Goal: Task Accomplishment & Management: Manage account settings

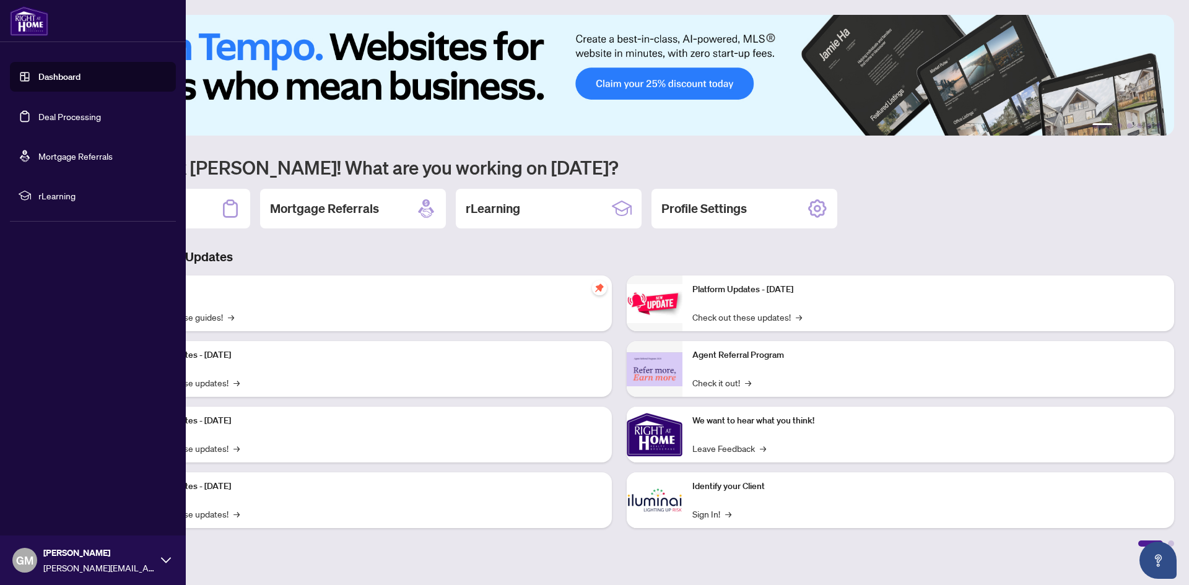
click at [66, 117] on link "Deal Processing" at bounding box center [69, 116] width 63 height 11
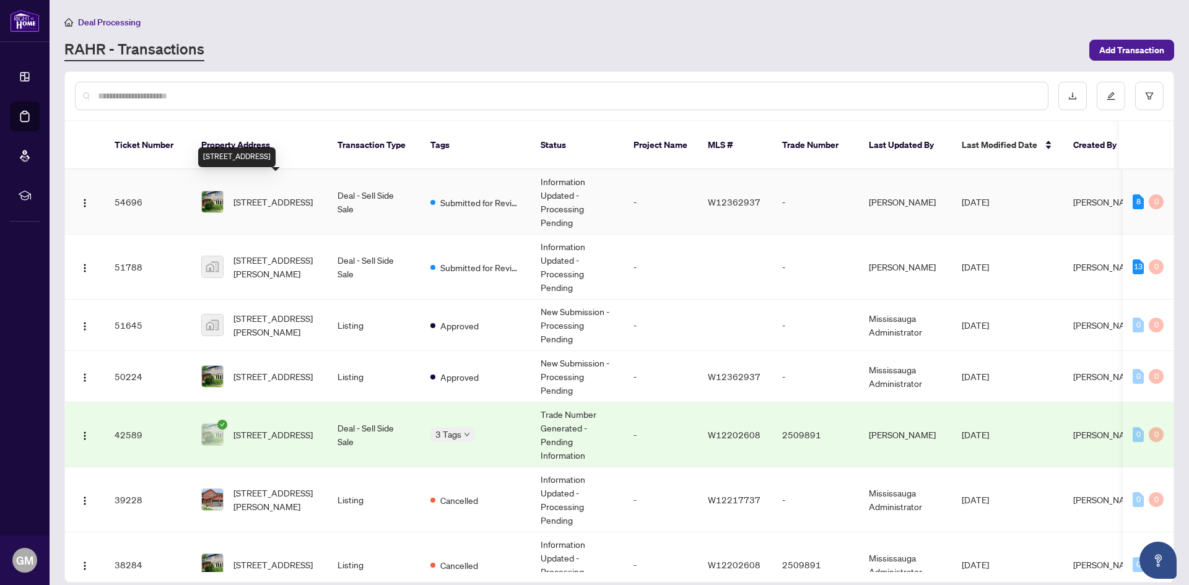
click at [267, 195] on span "[STREET_ADDRESS]" at bounding box center [272, 202] width 79 height 14
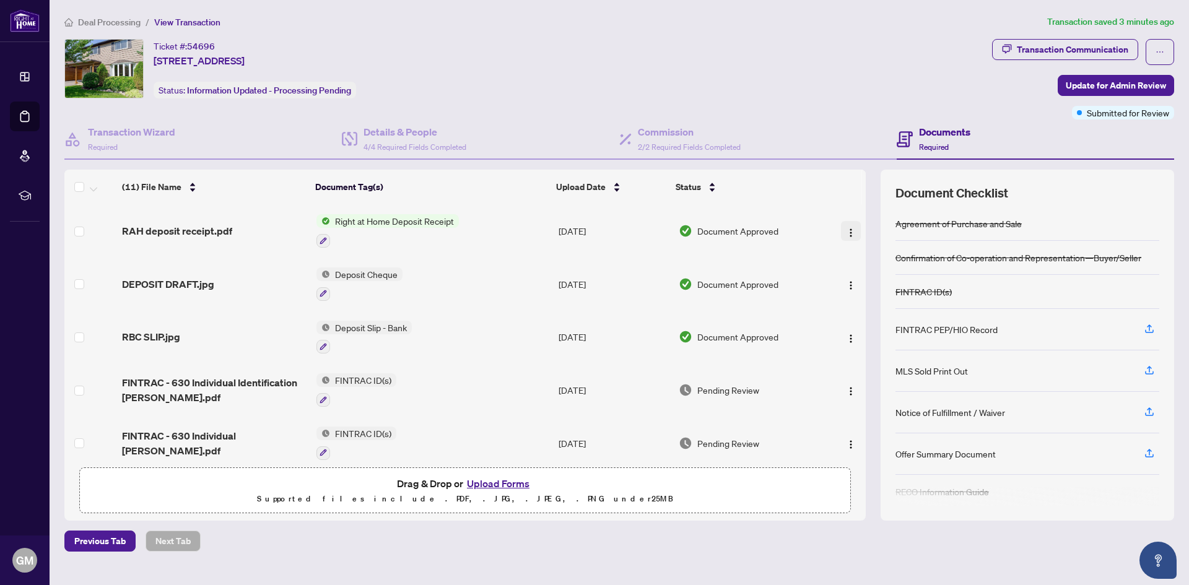
click at [847, 230] on img "button" at bounding box center [851, 233] width 10 height 10
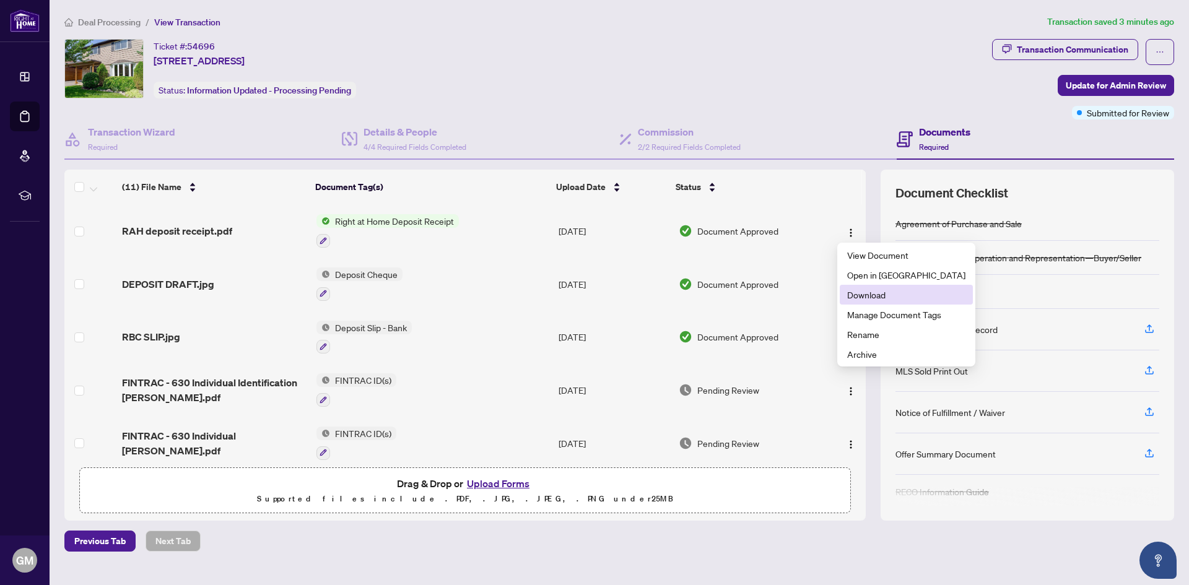
click at [877, 298] on span "Download" at bounding box center [906, 295] width 118 height 14
